Goal: Task Accomplishment & Management: Use online tool/utility

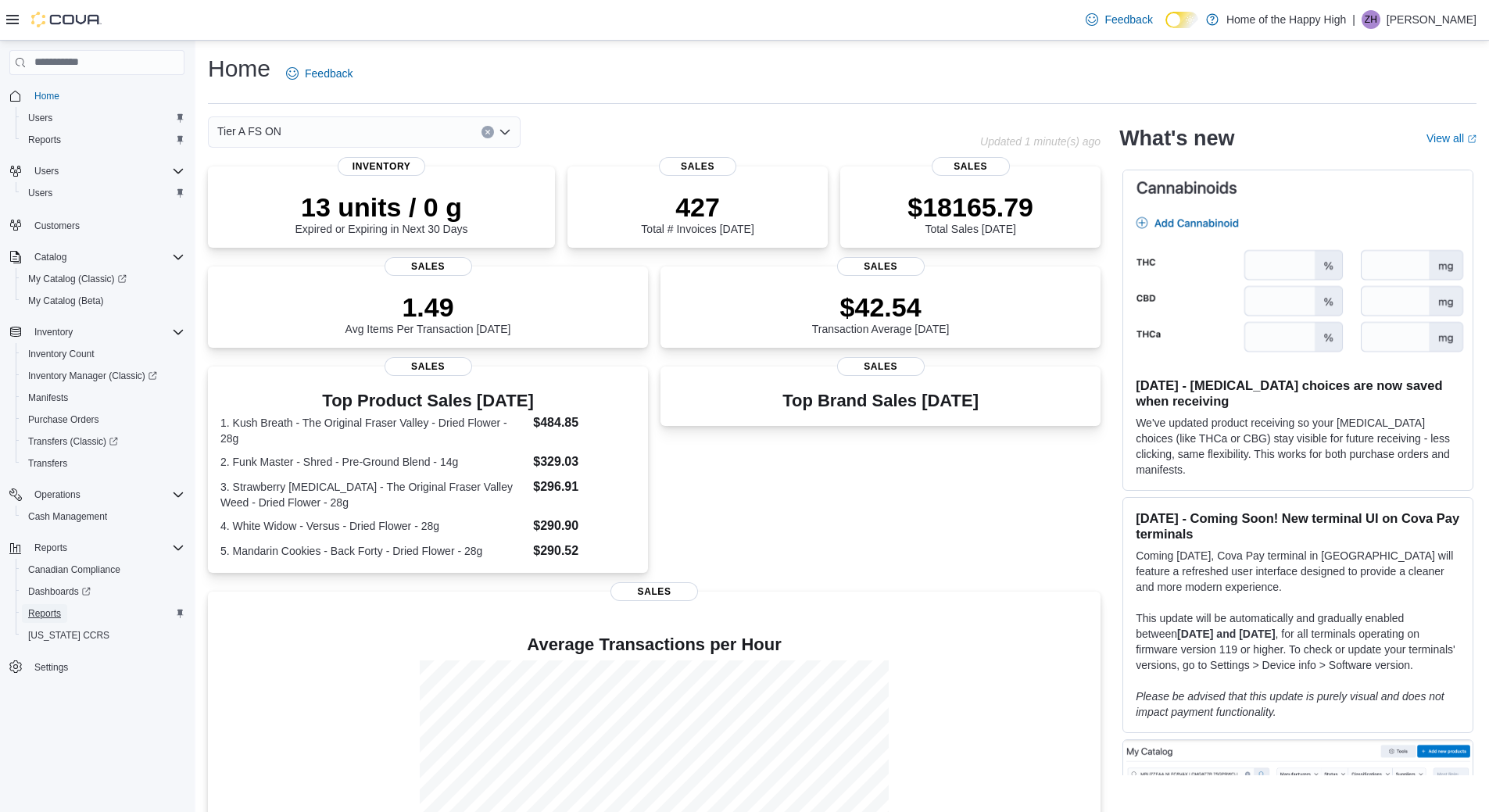
click at [55, 613] on span "Reports" at bounding box center [45, 613] width 33 height 12
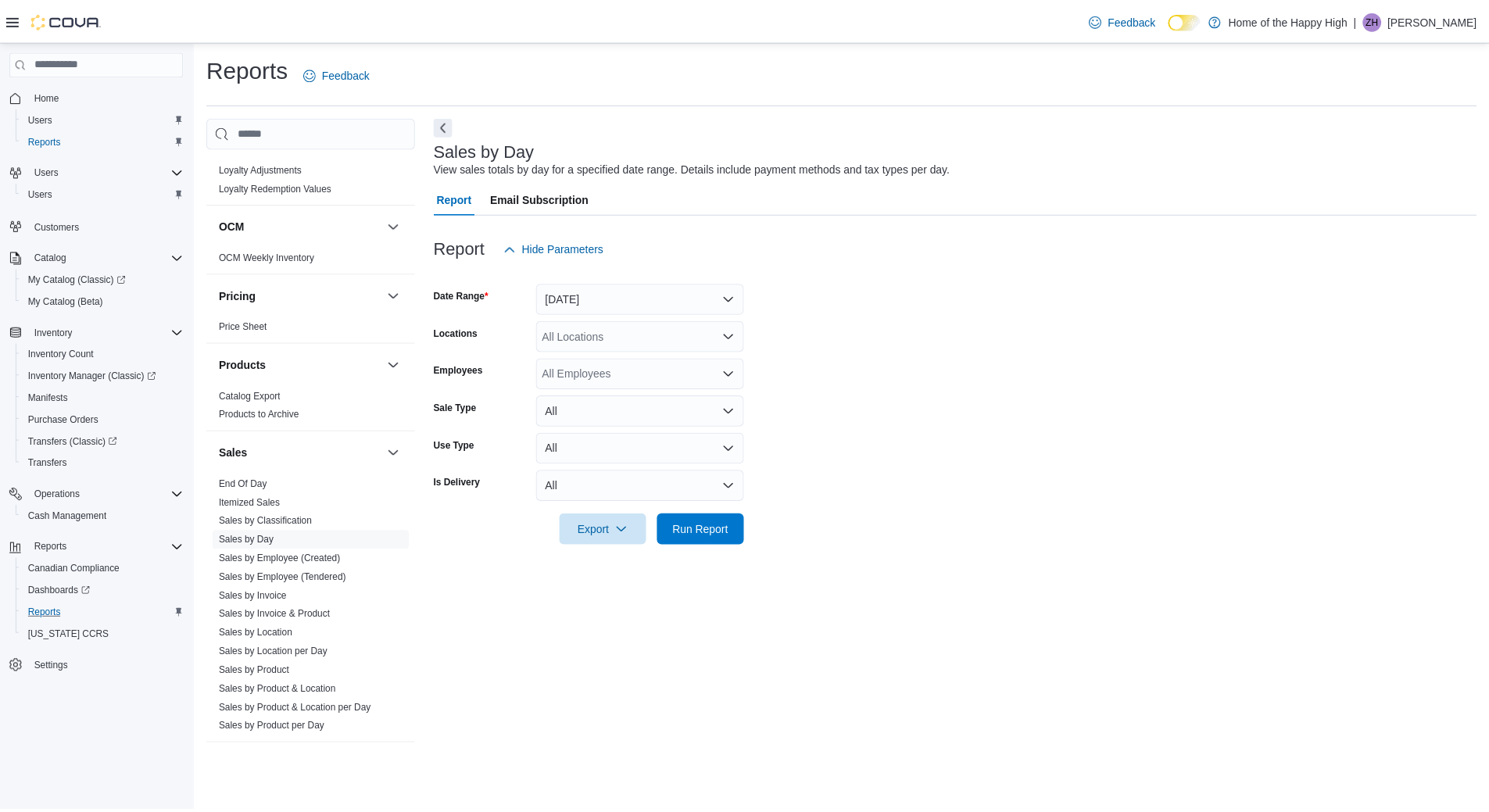
scroll to position [703, 0]
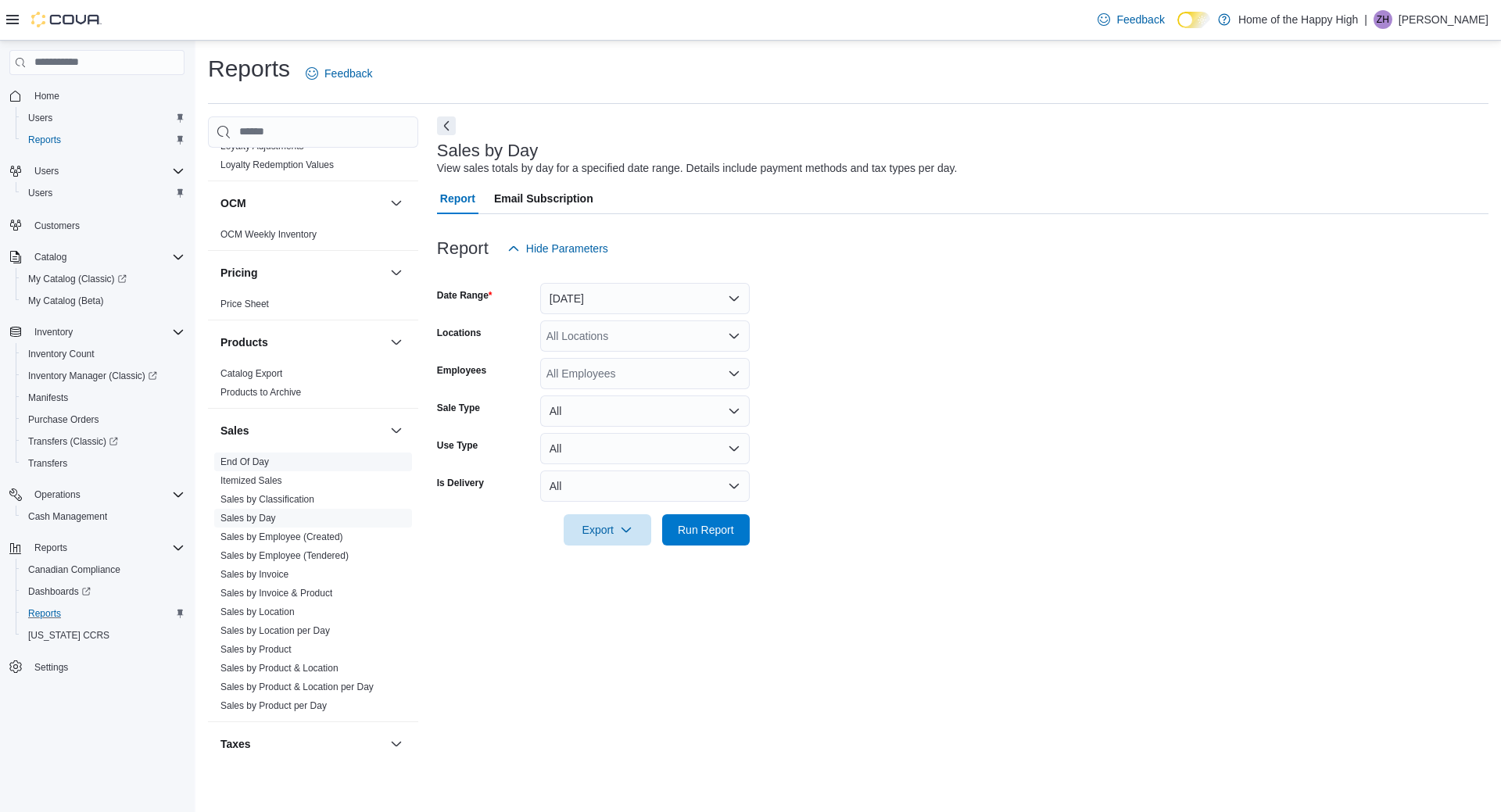
click at [262, 457] on link "End Of Day" at bounding box center [245, 462] width 48 height 11
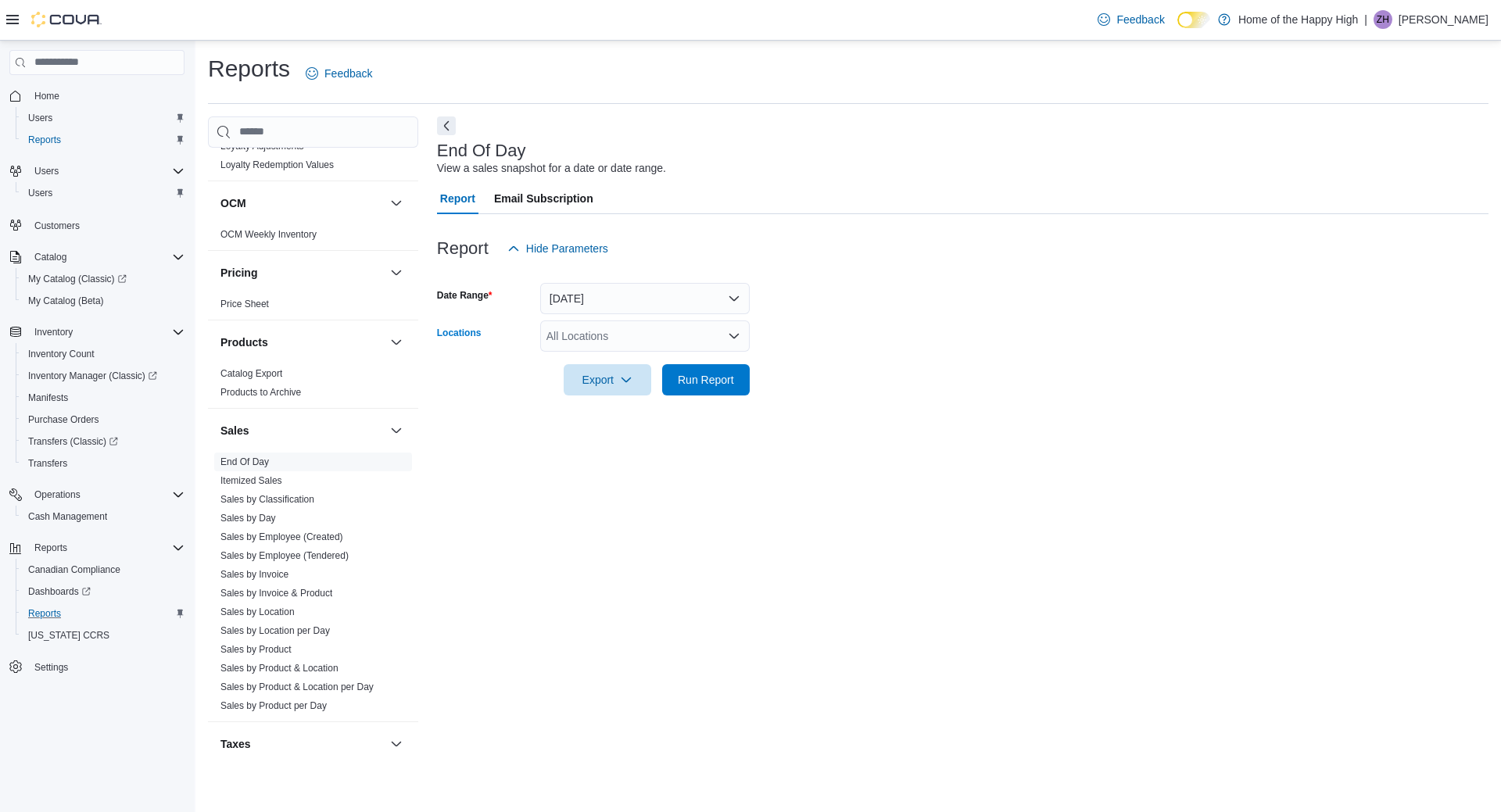
click at [597, 337] on div "All Locations" at bounding box center [645, 336] width 210 height 31
type input "****"
click at [645, 356] on span "Toronto - [PERSON_NAME] Ave - Friendly Stranger" at bounding box center [730, 362] width 251 height 16
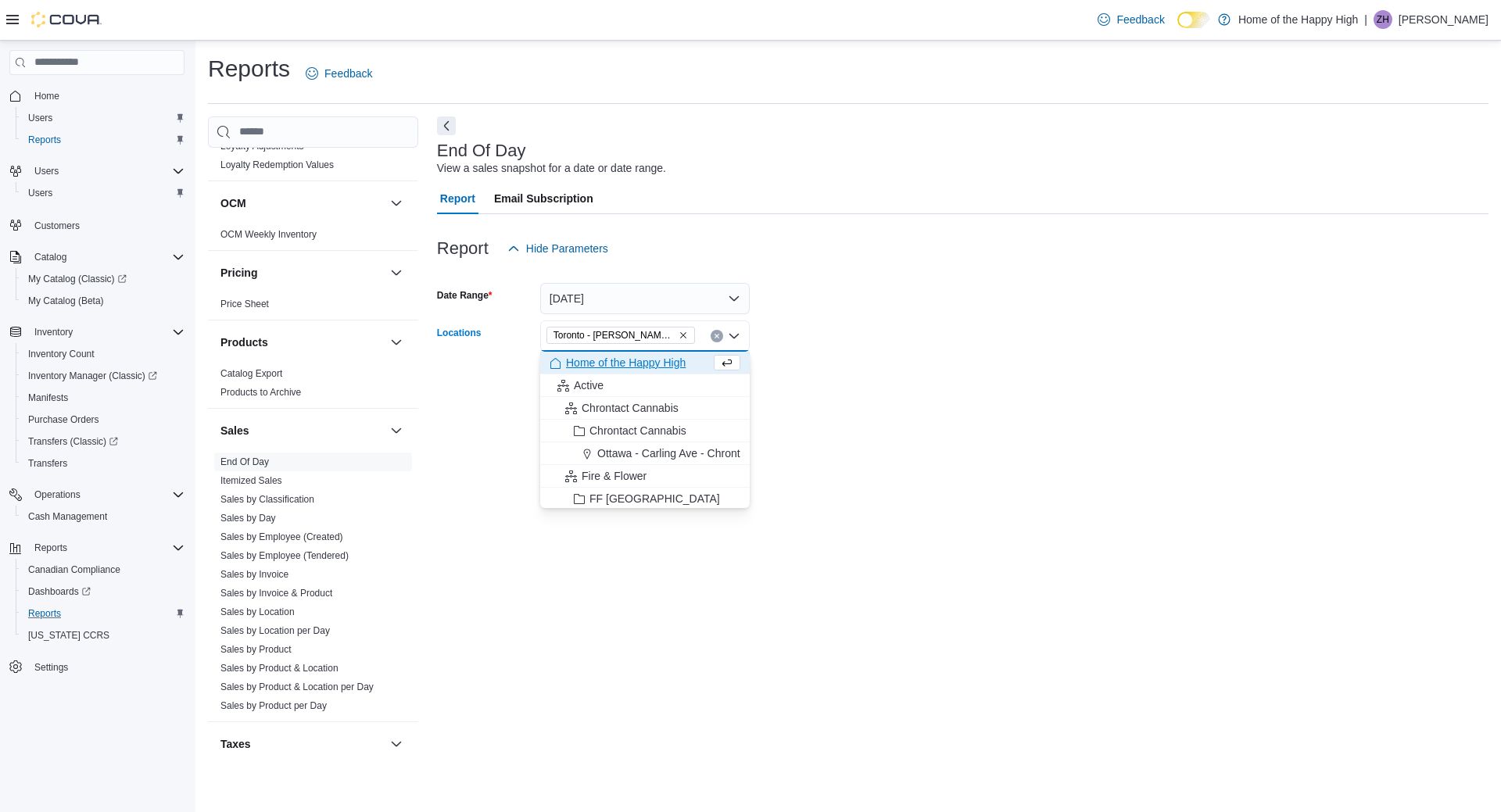
click at [807, 354] on div at bounding box center [962, 357] width 1052 height 12
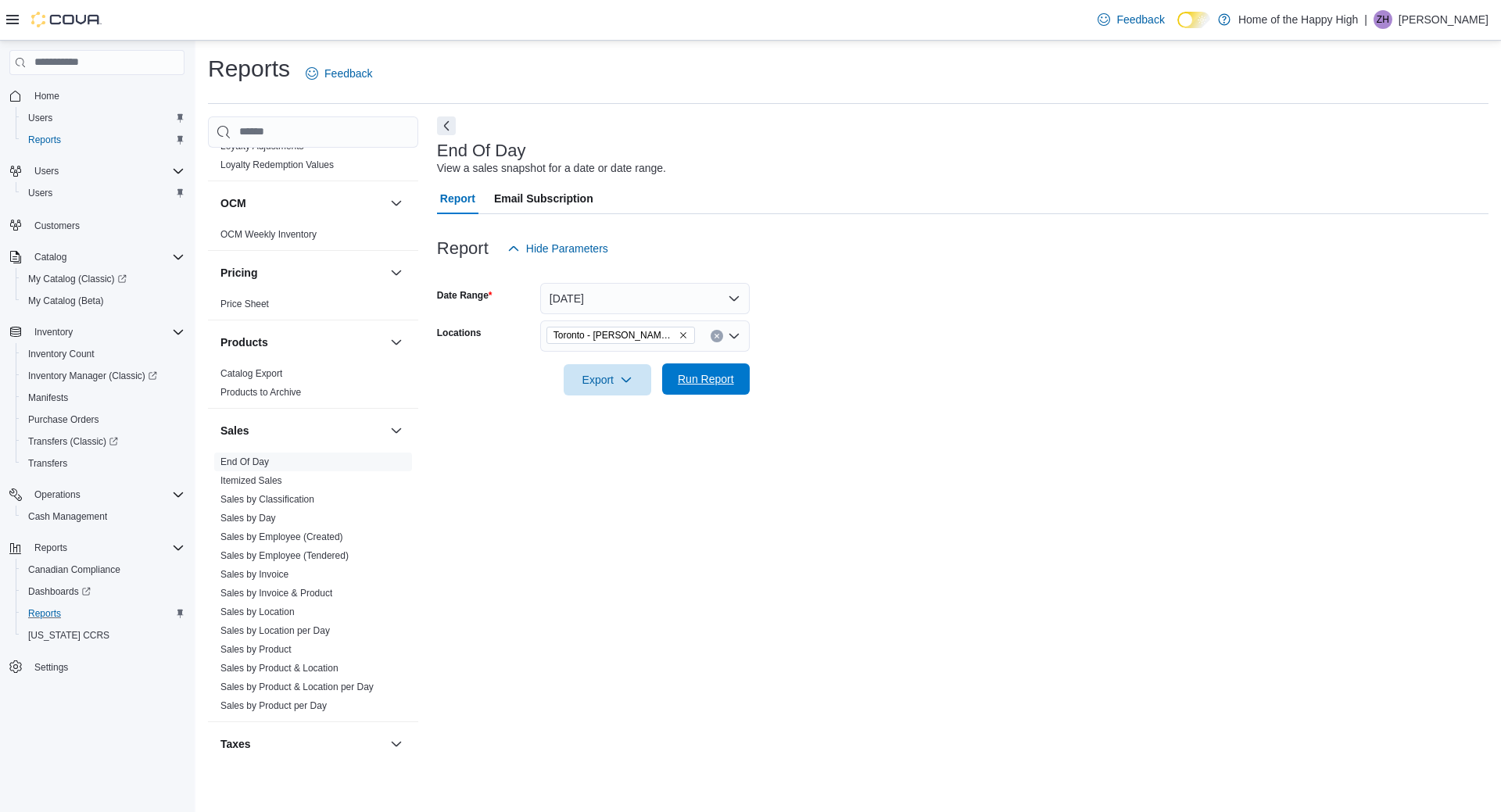
click at [742, 384] on button "Run Report" at bounding box center [706, 379] width 88 height 31
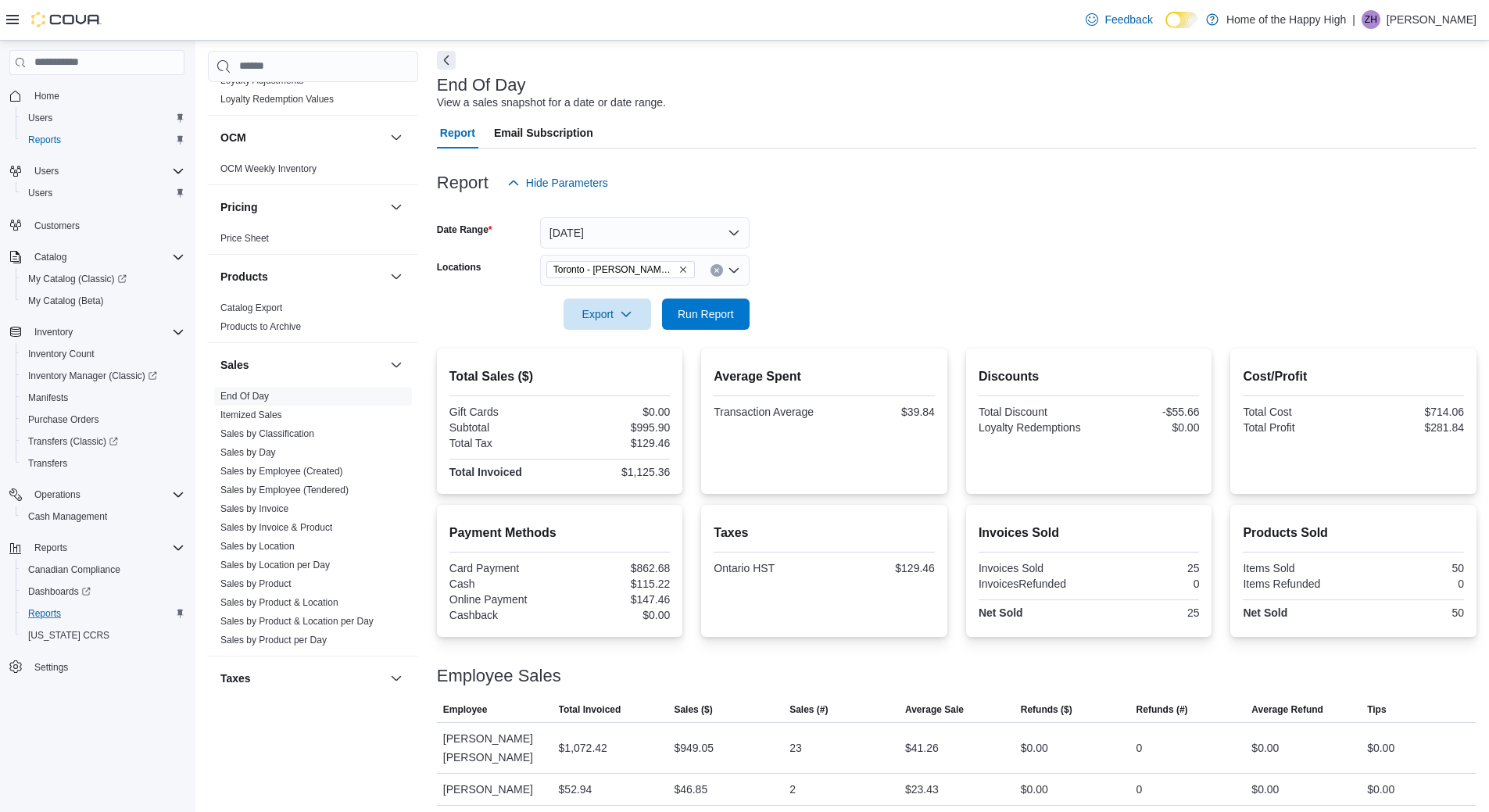
scroll to position [72, 0]
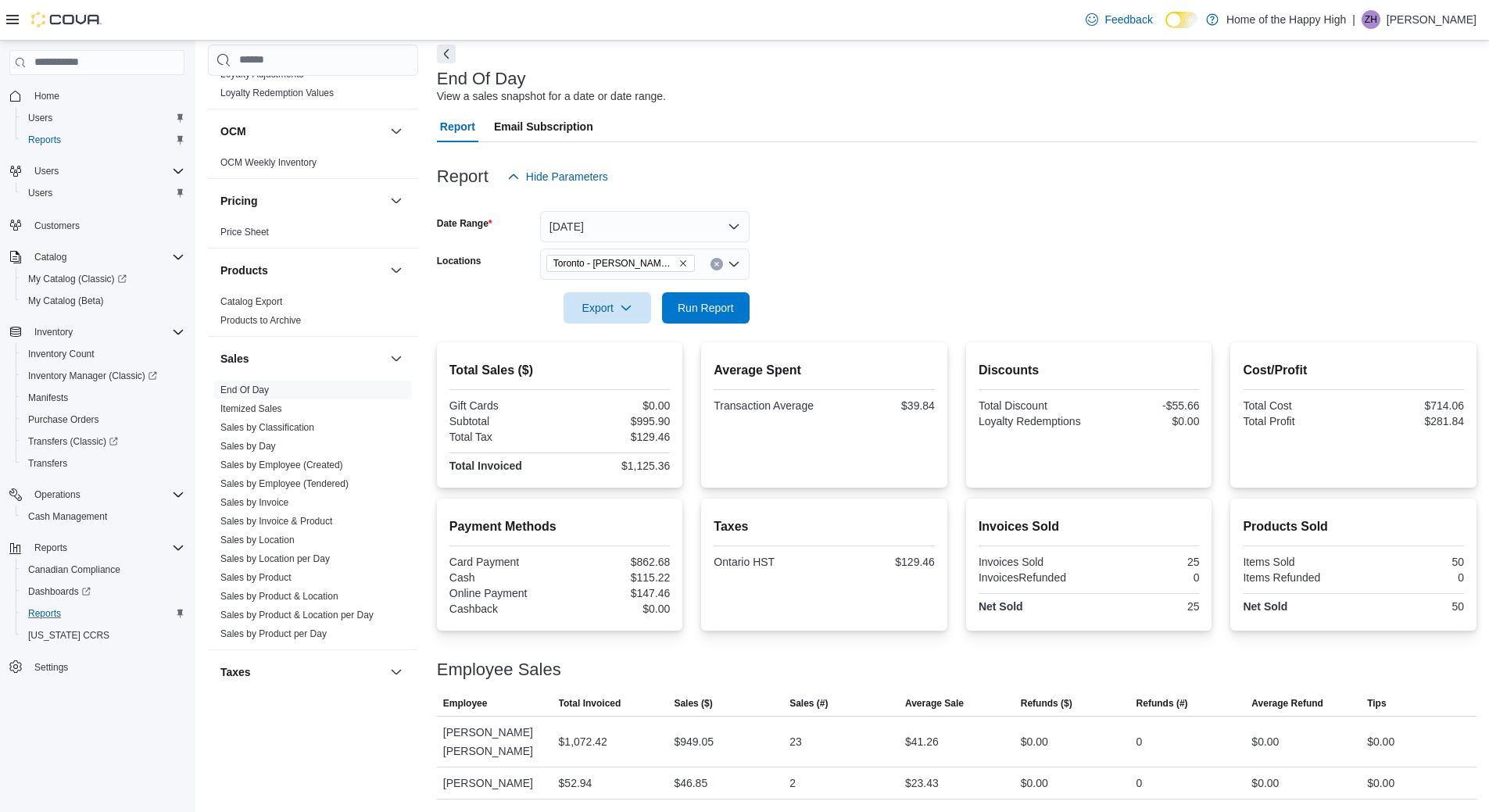
click at [984, 237] on form "Date Range Today Locations Toronto - Danforth Ave - Friendly Stranger Export Ru…" at bounding box center [956, 258] width 1040 height 131
click at [1013, 252] on form "Date Range Today Locations Toronto - Danforth Ave - Friendly Stranger Export Ru…" at bounding box center [956, 258] width 1040 height 131
click at [723, 214] on button "Today" at bounding box center [645, 227] width 210 height 31
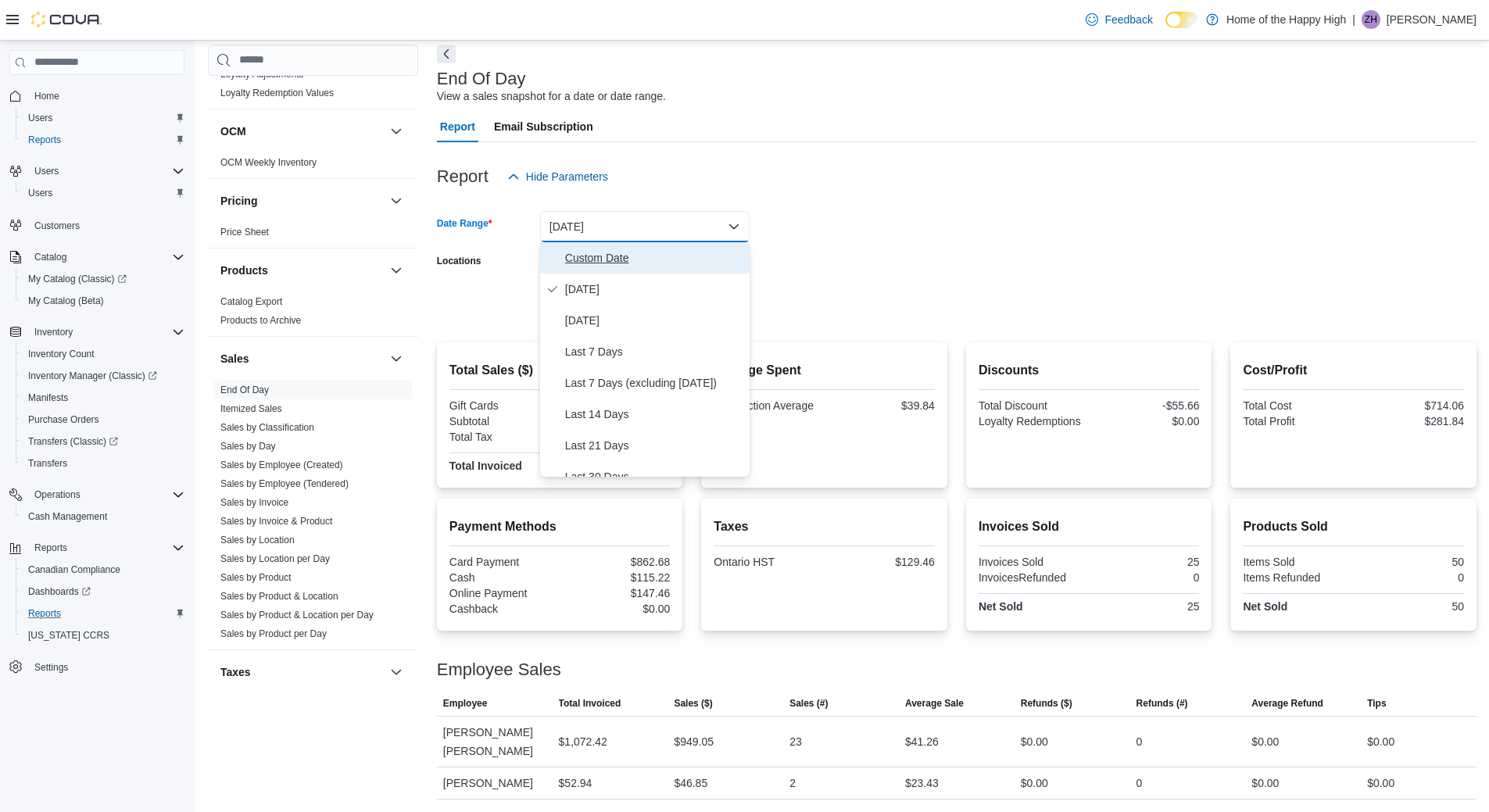
click at [682, 245] on button "Custom Date" at bounding box center [645, 258] width 210 height 31
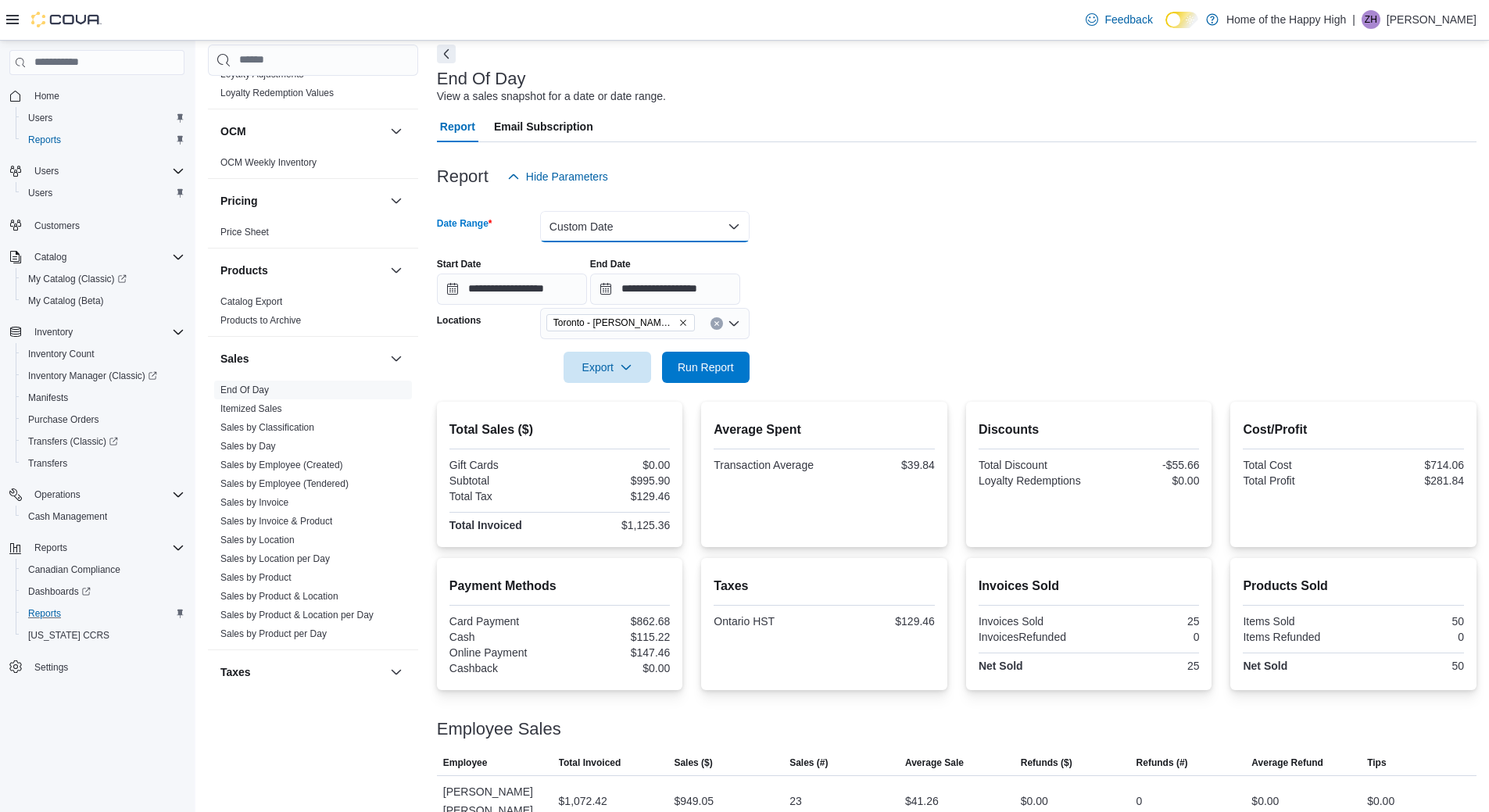
click at [720, 217] on button "Custom Date" at bounding box center [645, 227] width 210 height 31
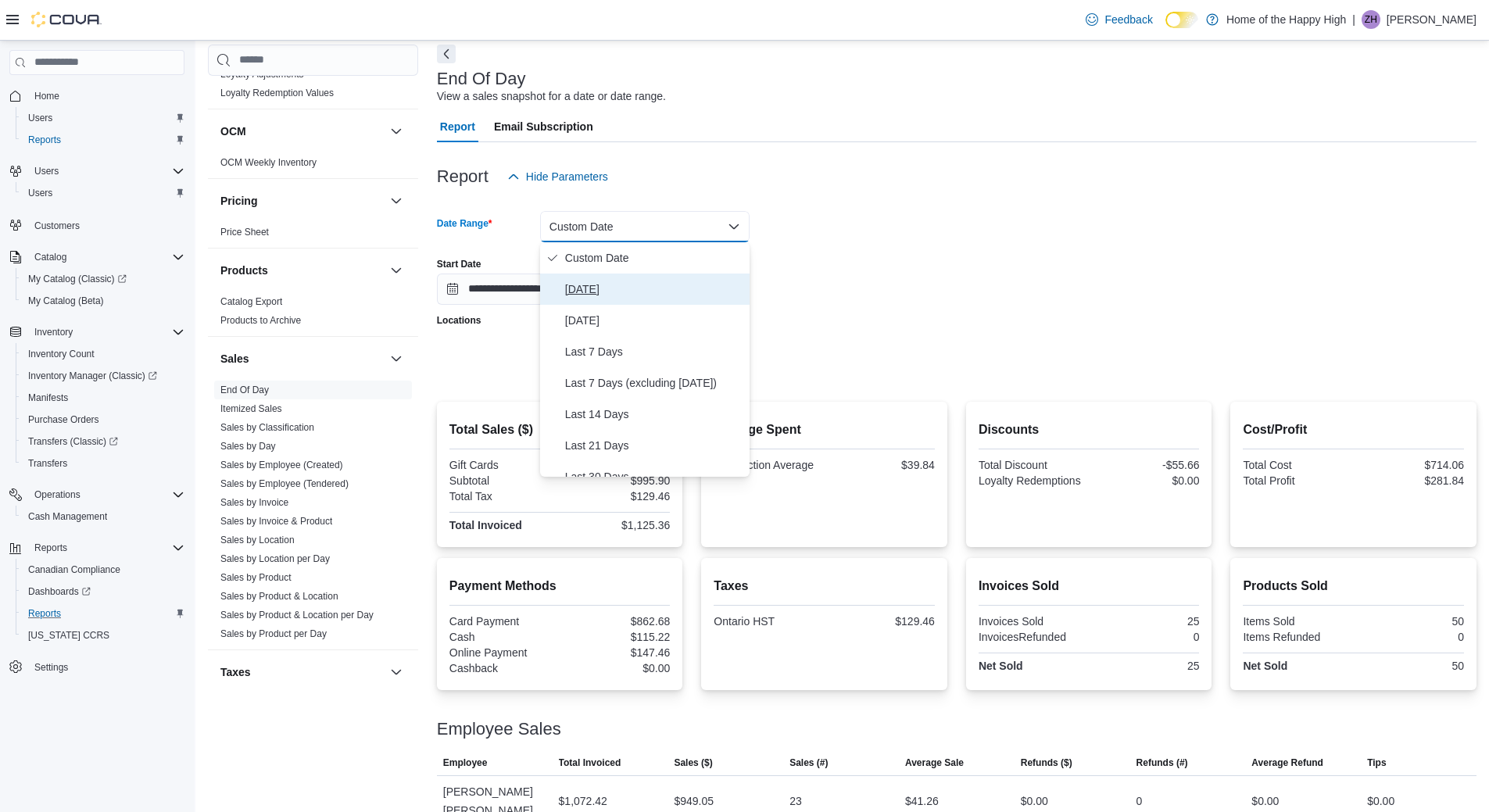
click at [601, 290] on span "Today" at bounding box center [654, 289] width 178 height 19
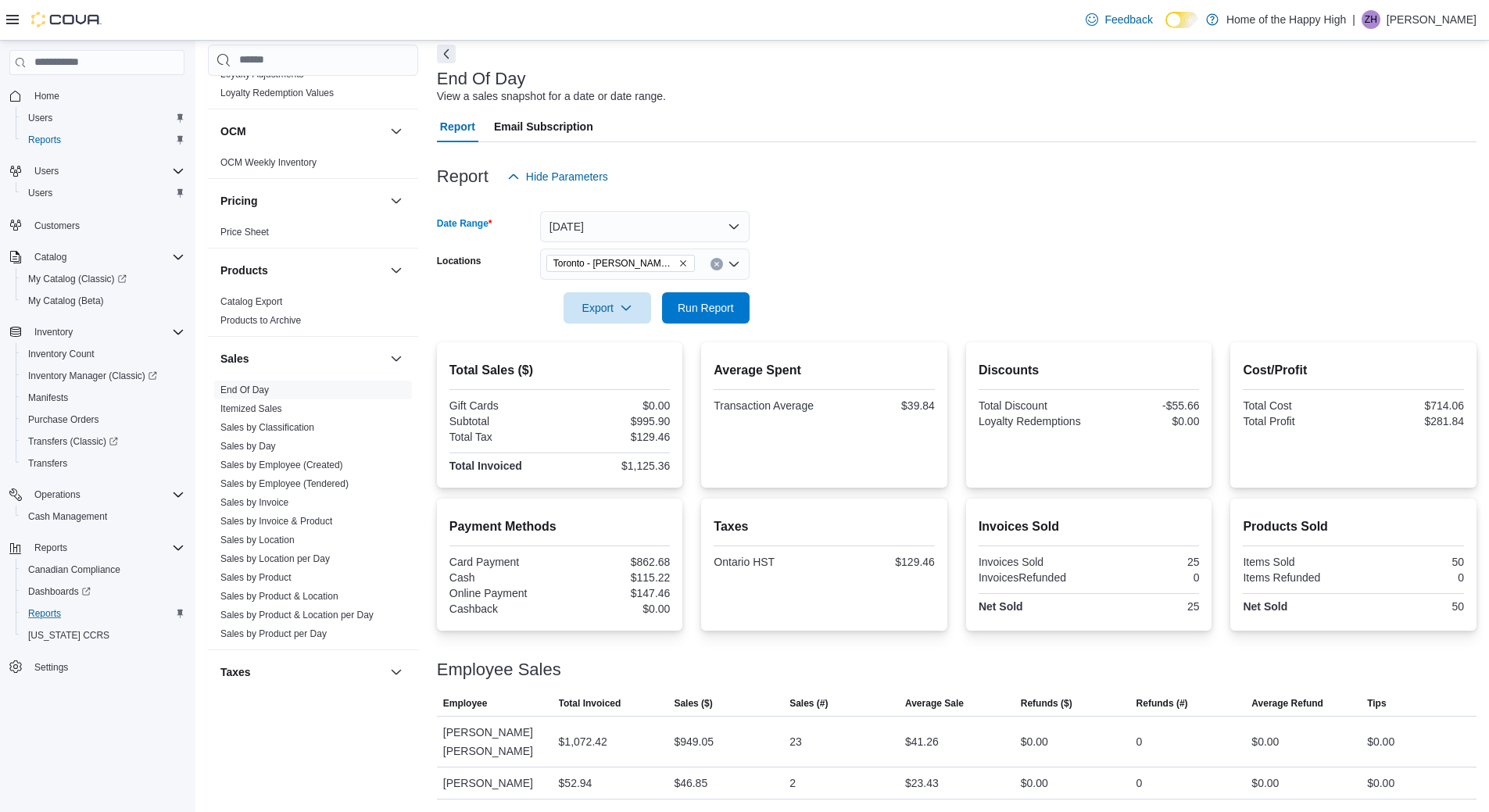
click at [845, 227] on form "Date Range Today Locations Toronto - Danforth Ave - Friendly Stranger Export Ru…" at bounding box center [956, 258] width 1040 height 131
drag, startPoint x: 694, startPoint y: 302, endPoint x: 636, endPoint y: 377, distance: 94.8
click at [668, 325] on div "Report Hide Parameters Date Range Today Locations Toronto - Danforth Ave - Frie…" at bounding box center [956, 471] width 1040 height 657
click at [732, 308] on span "Run Report" at bounding box center [706, 307] width 56 height 16
click at [845, 287] on div at bounding box center [956, 286] width 1040 height 12
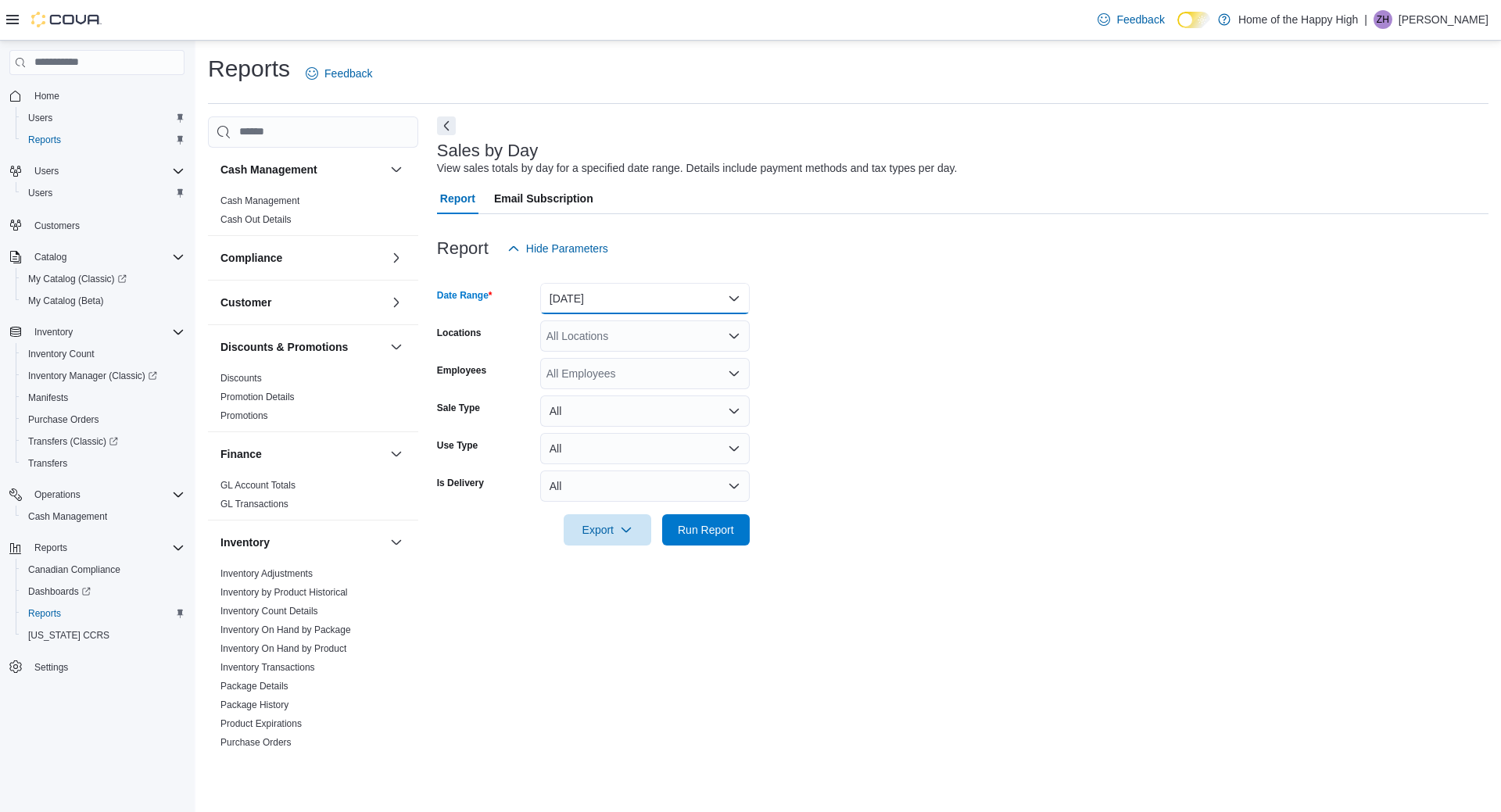
click at [719, 302] on button "Yesterday" at bounding box center [645, 298] width 210 height 31
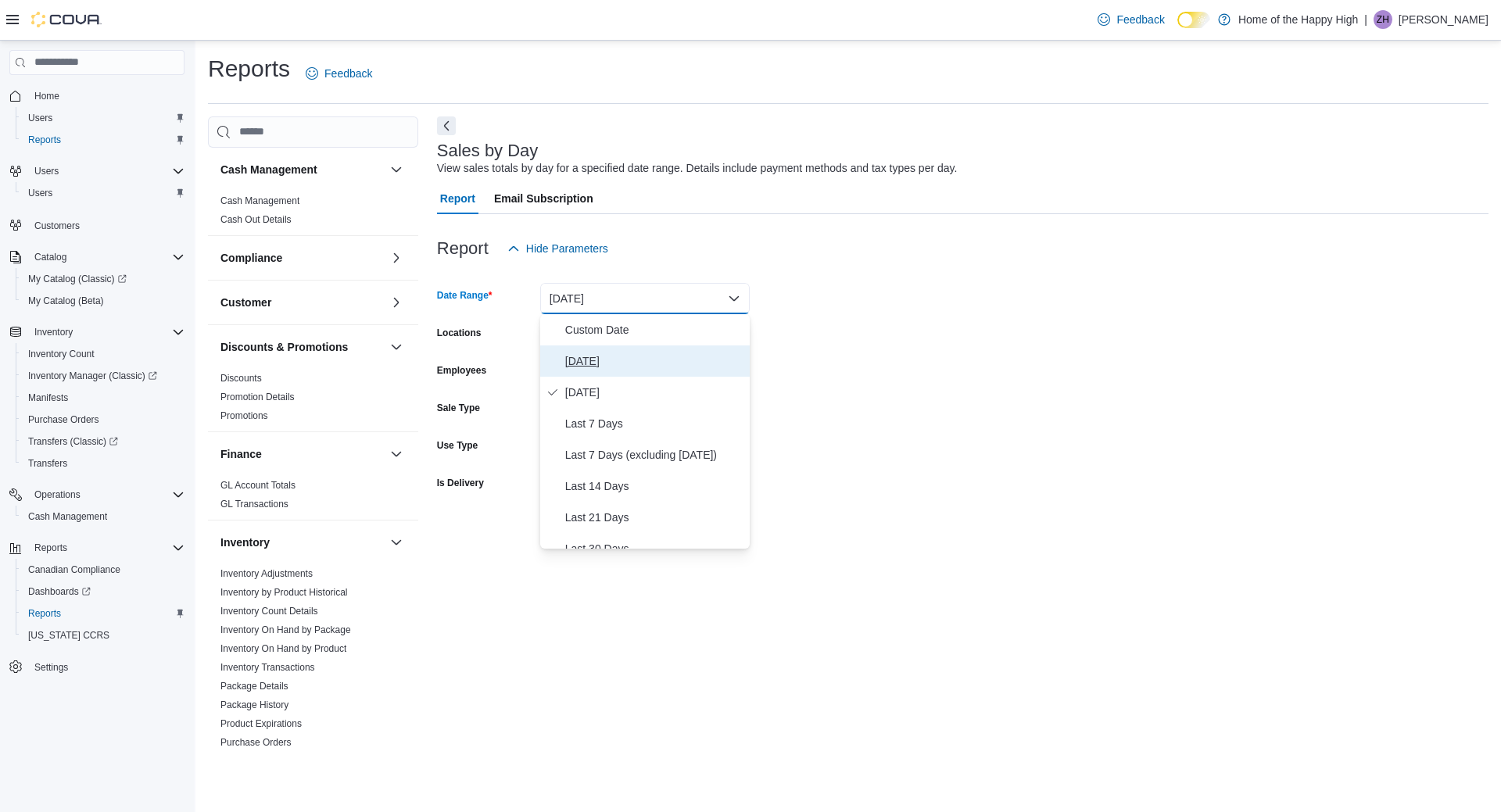
click at [565, 361] on span "Today" at bounding box center [654, 360] width 178 height 19
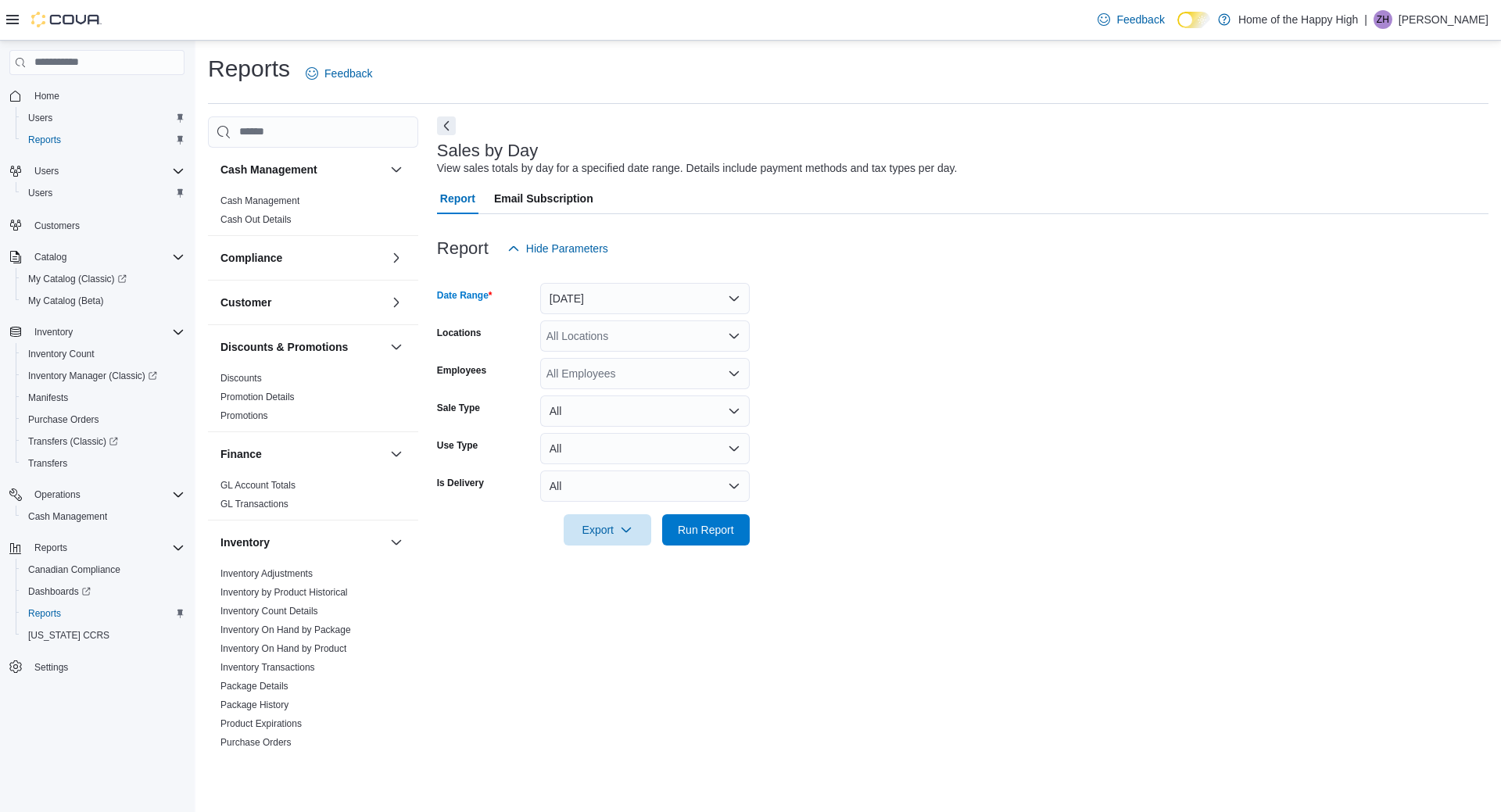
click at [591, 346] on div "All Locations" at bounding box center [645, 336] width 210 height 31
type input "****"
click at [620, 364] on span "Toronto - [PERSON_NAME] Ave - Friendly Stranger" at bounding box center [730, 362] width 251 height 16
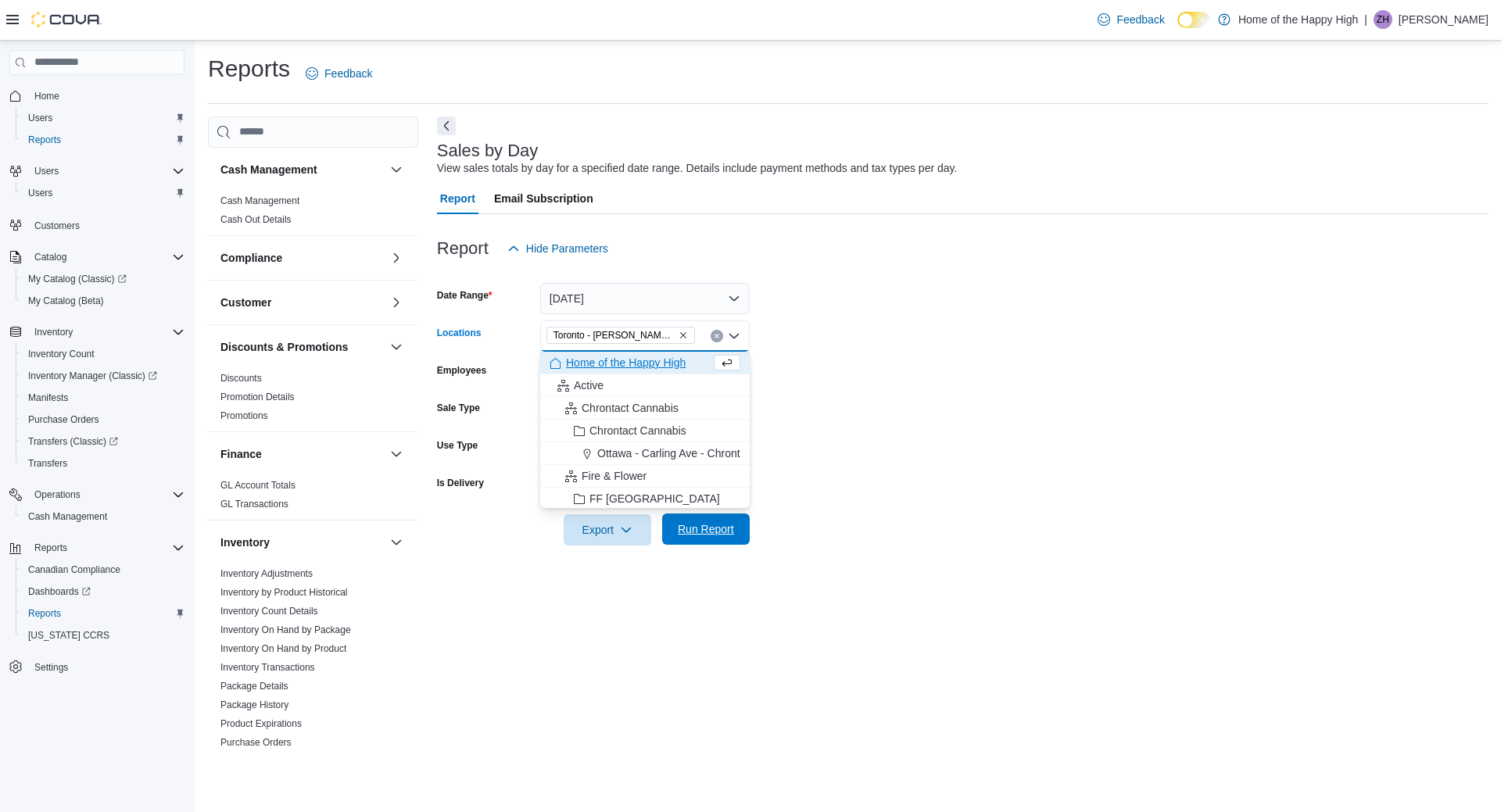
drag, startPoint x: 1017, startPoint y: 428, endPoint x: 721, endPoint y: 537, distance: 315.4
click at [1011, 434] on form "Date Range Today Locations Toronto - Danforth Ave - Friendly Stranger Combo box…" at bounding box center [962, 405] width 1052 height 282
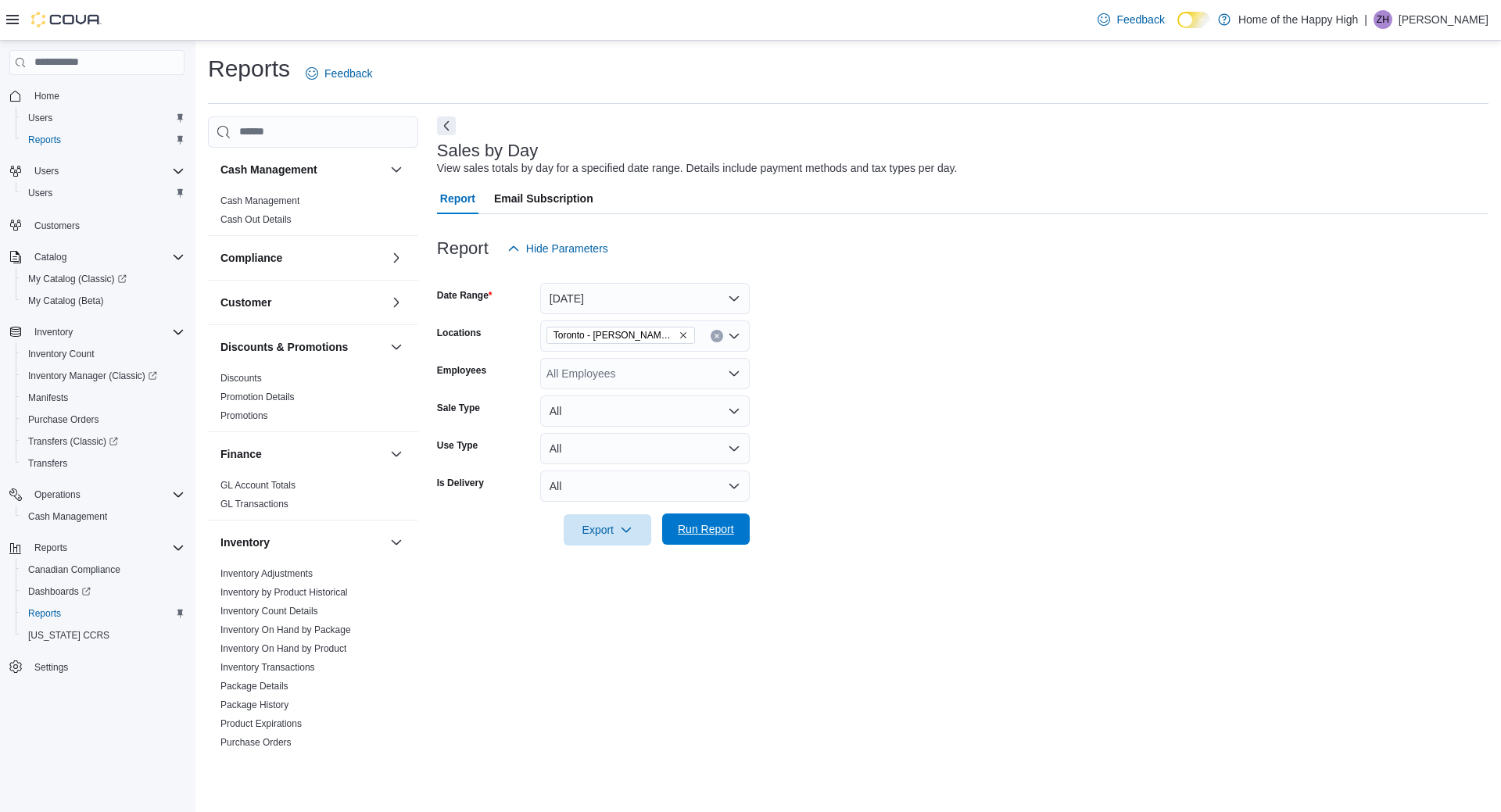
click at [732, 526] on span "Run Report" at bounding box center [706, 529] width 56 height 16
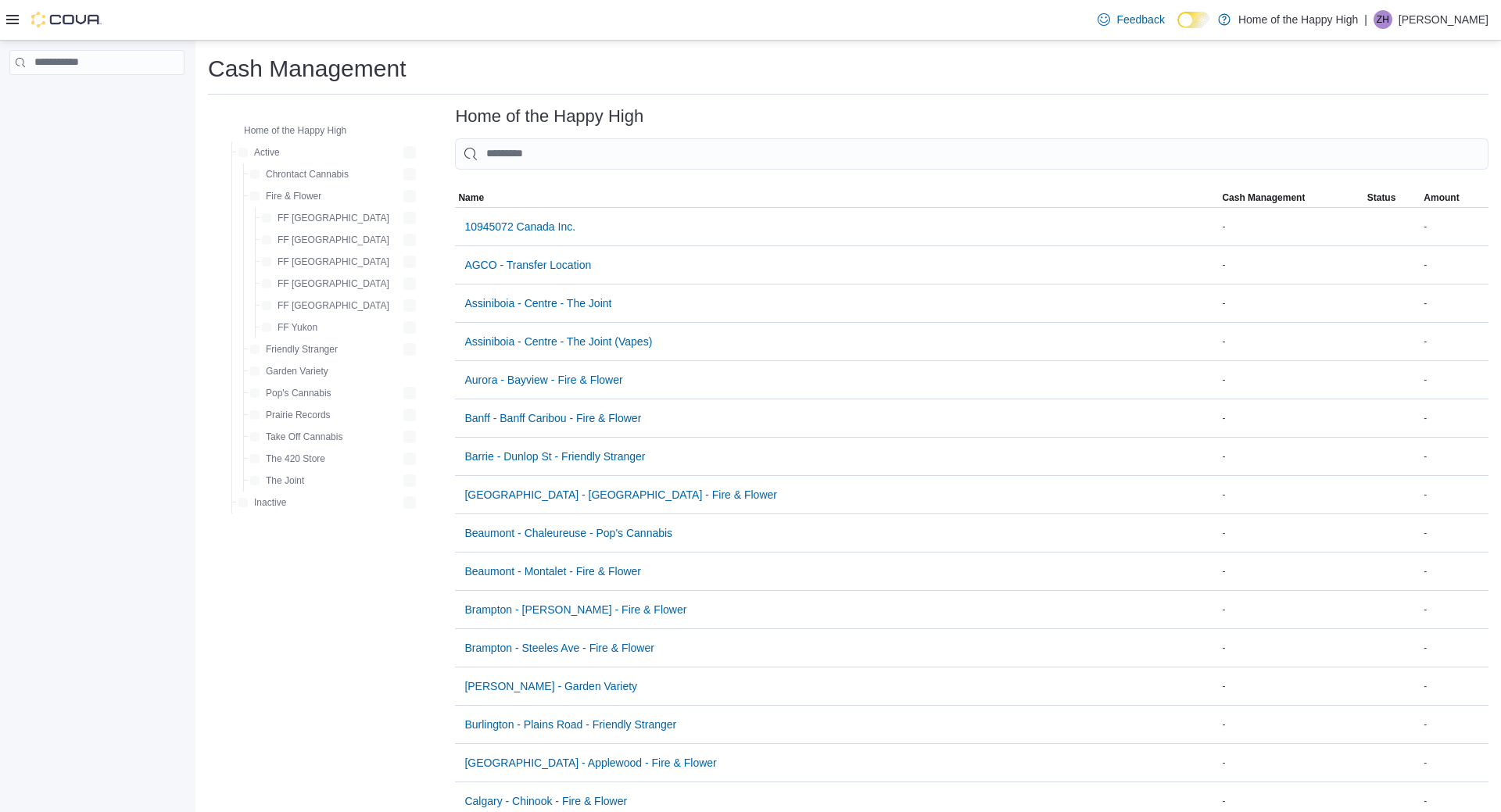
click at [578, 147] on input "This is a search bar. As you type, the results lower in the page will automatic…" at bounding box center [971, 154] width 1034 height 31
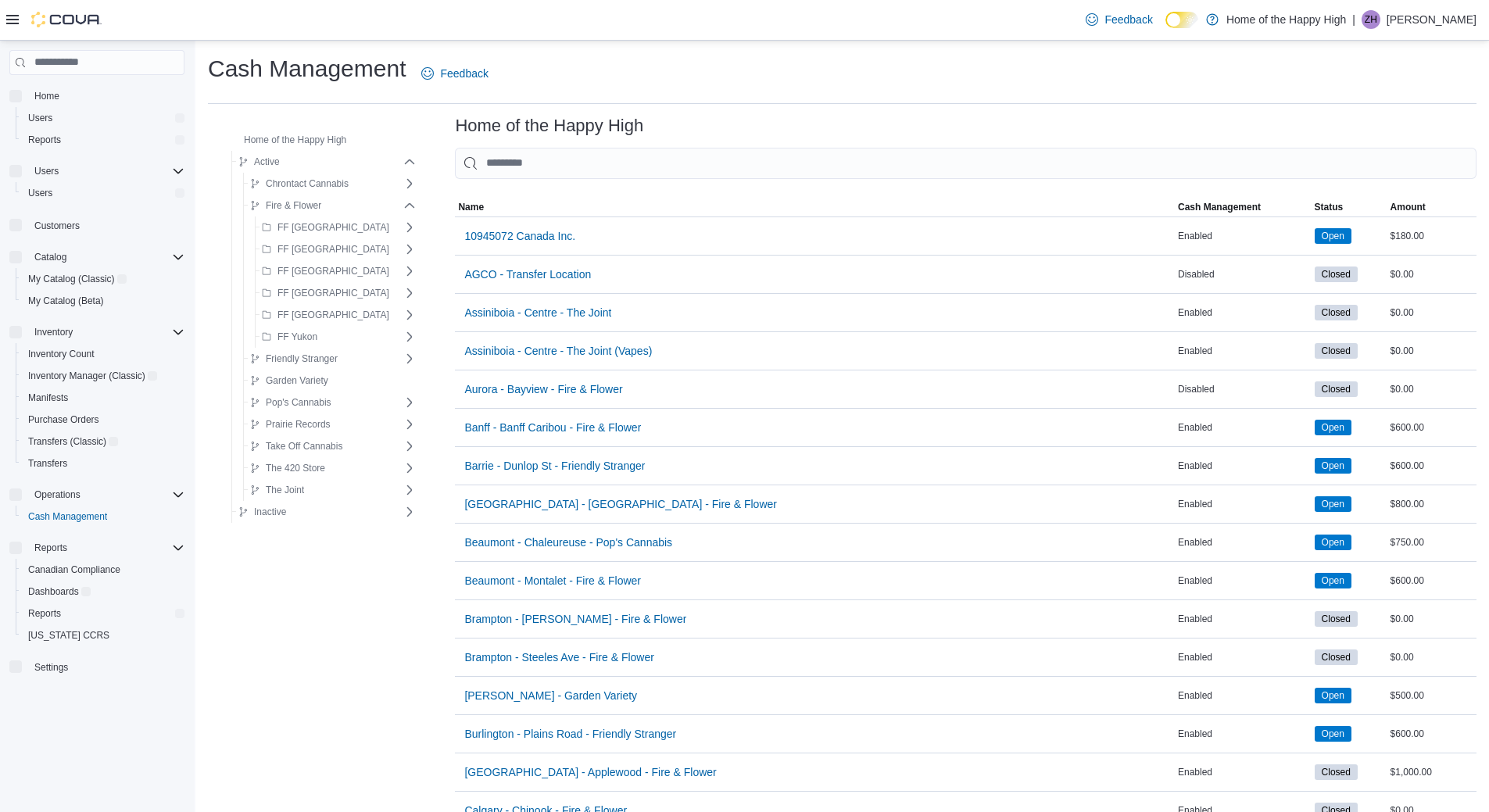
click at [505, 157] on input "This is a search bar. As you type, the results lower in the page will automatic…" at bounding box center [965, 163] width 1022 height 31
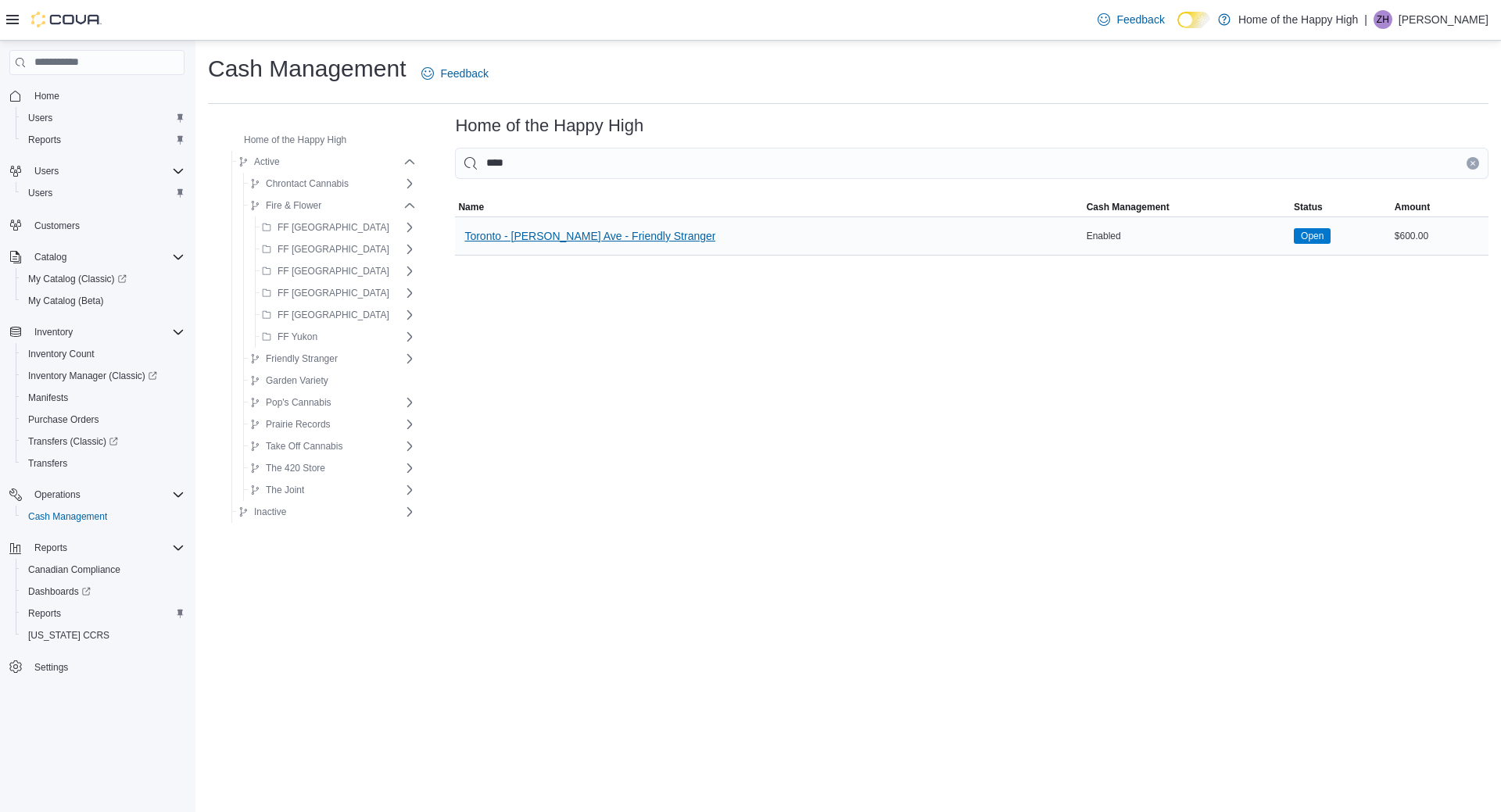
type input "****"
click at [541, 226] on span "Toronto - [PERSON_NAME] Ave - Friendly Stranger" at bounding box center [589, 236] width 251 height 31
